Goal: Task Accomplishment & Management: Use online tool/utility

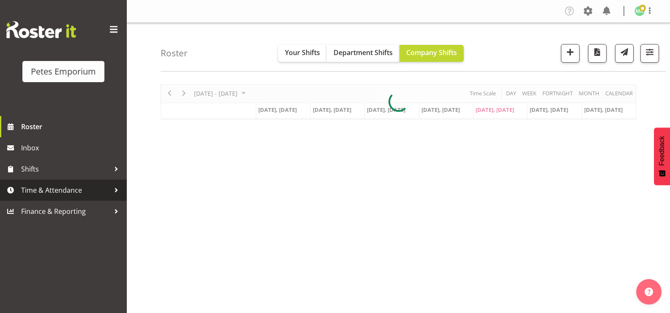
click at [50, 192] on span "Time & Attendance" at bounding box center [65, 190] width 89 height 13
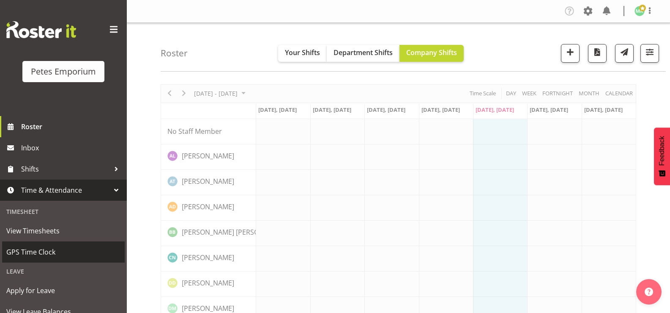
click at [42, 253] on span "GPS Time Clock" at bounding box center [63, 251] width 114 height 13
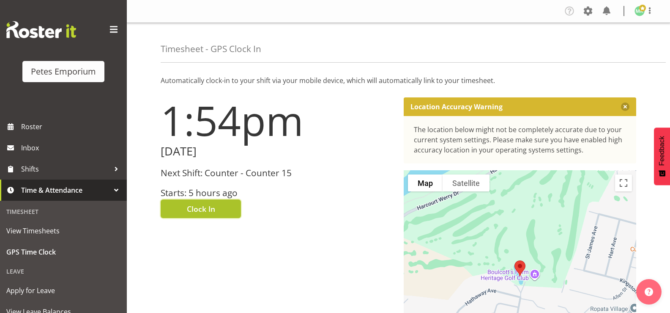
click at [214, 213] on span "Clock In" at bounding box center [201, 208] width 28 height 11
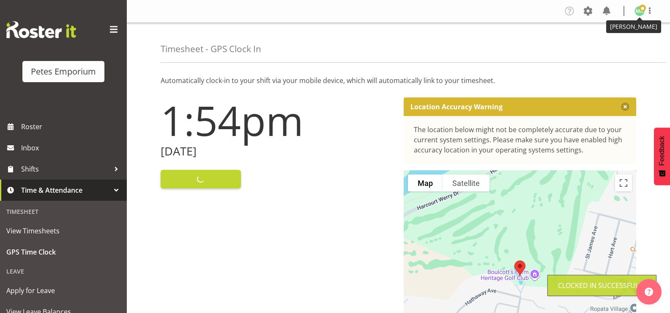
click at [642, 12] on img at bounding box center [640, 11] width 10 height 10
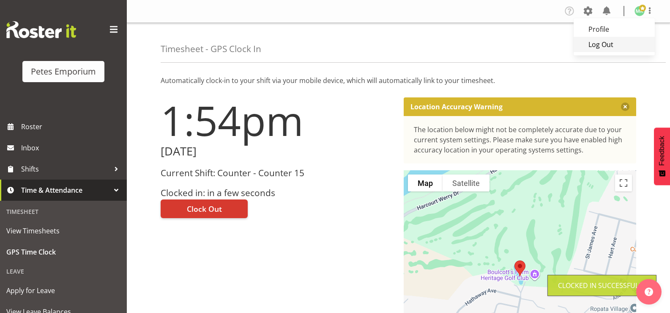
click at [609, 44] on link "Log Out" at bounding box center [614, 44] width 81 height 15
